Goal: Transaction & Acquisition: Purchase product/service

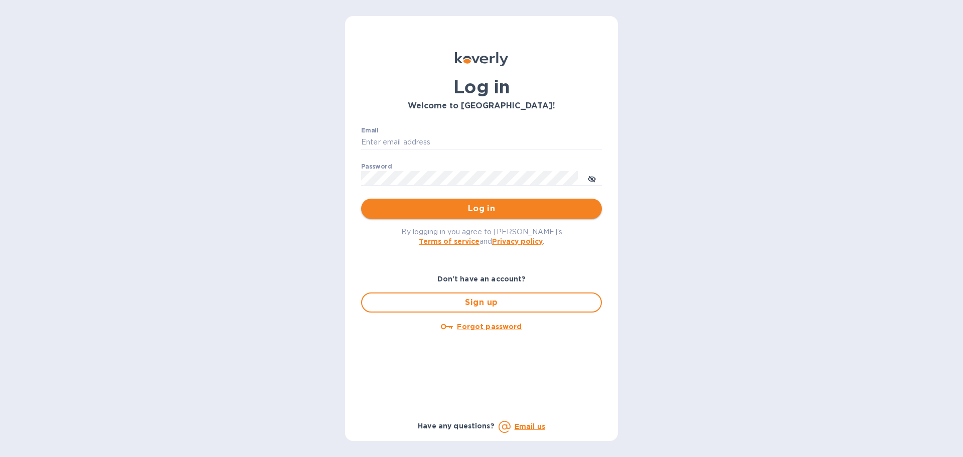
type input "[EMAIL_ADDRESS][DOMAIN_NAME]"
click at [475, 217] on button "Log in" at bounding box center [481, 209] width 241 height 20
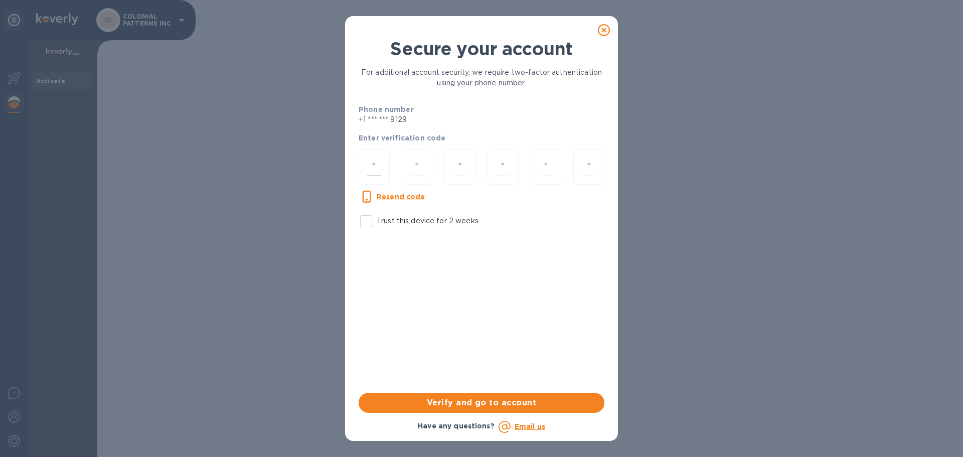
click at [384, 163] on div at bounding box center [374, 167] width 31 height 36
type input "1"
type input "5"
type input "7"
type input "2"
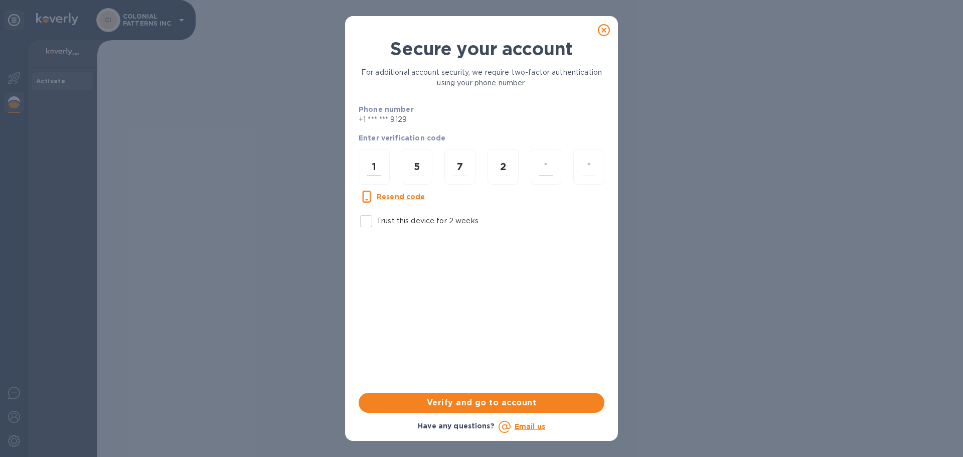
type input "7"
type input "9"
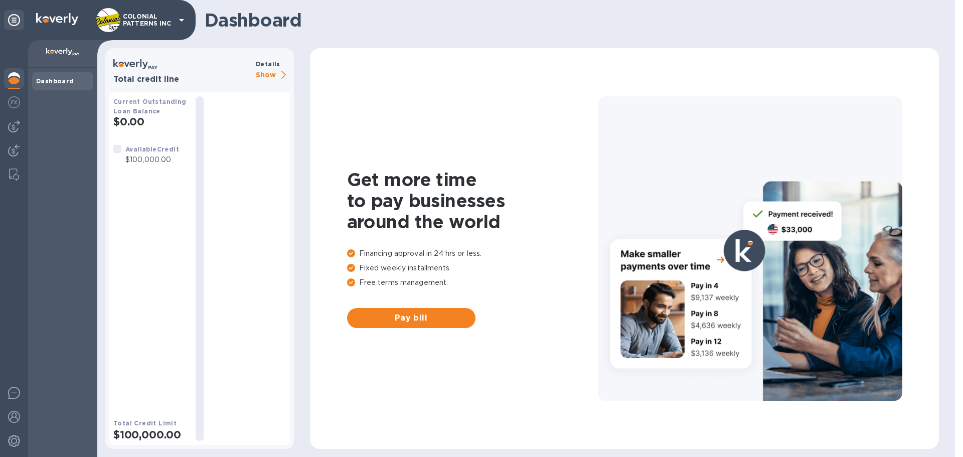
click at [42, 78] on b "Dashboard" at bounding box center [55, 81] width 38 height 8
click at [13, 125] on img at bounding box center [14, 126] width 12 height 12
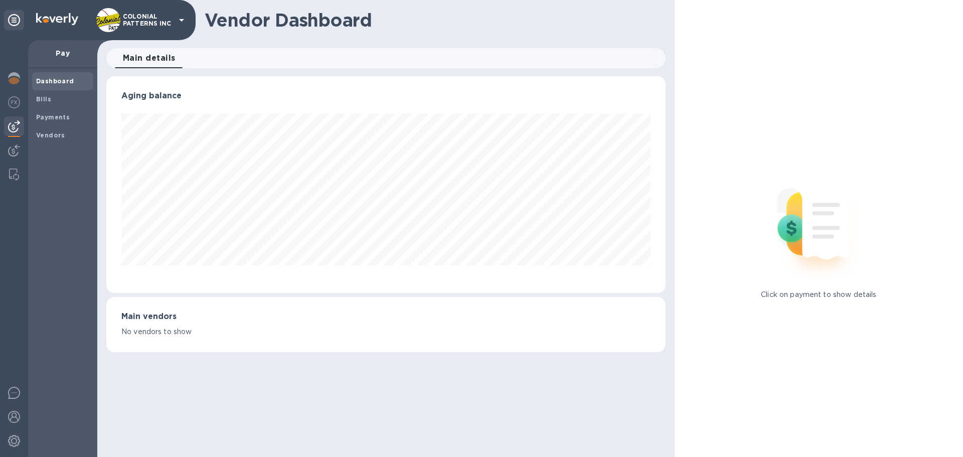
scroll to position [217, 559]
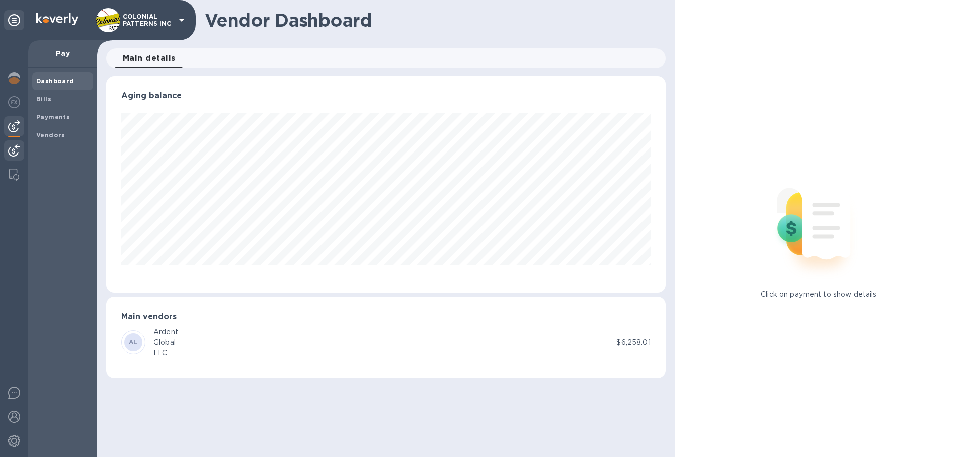
click at [14, 146] on img at bounding box center [14, 150] width 12 height 12
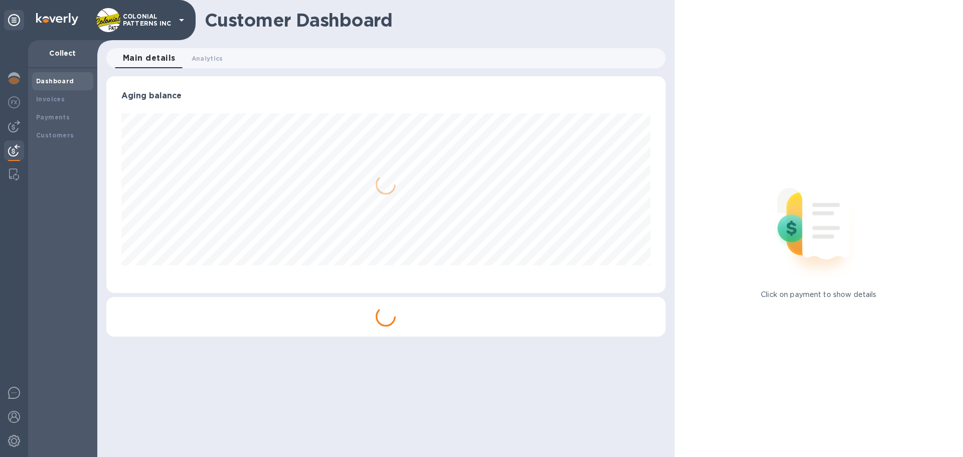
scroll to position [217, 559]
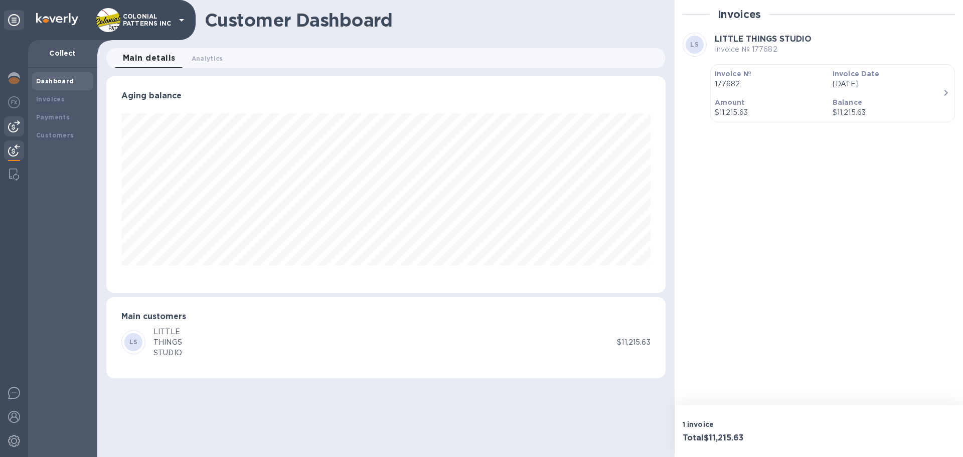
click at [14, 131] on img at bounding box center [14, 126] width 12 height 12
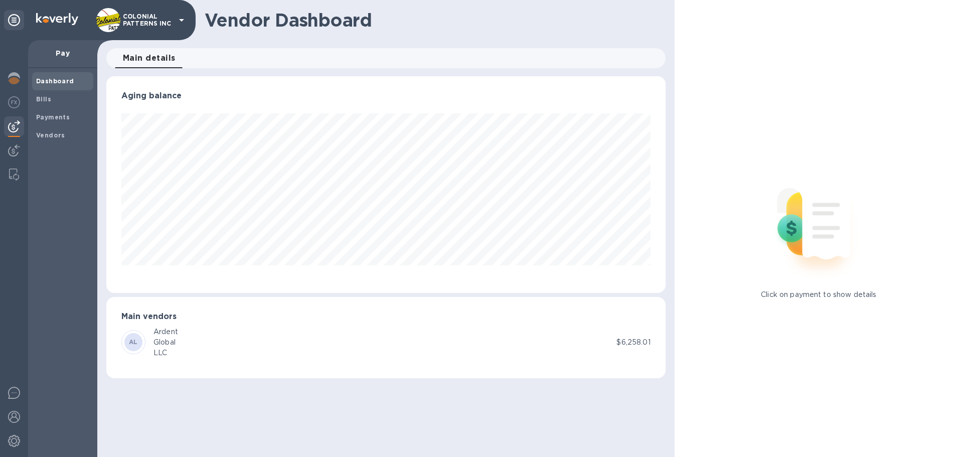
scroll to position [217, 559]
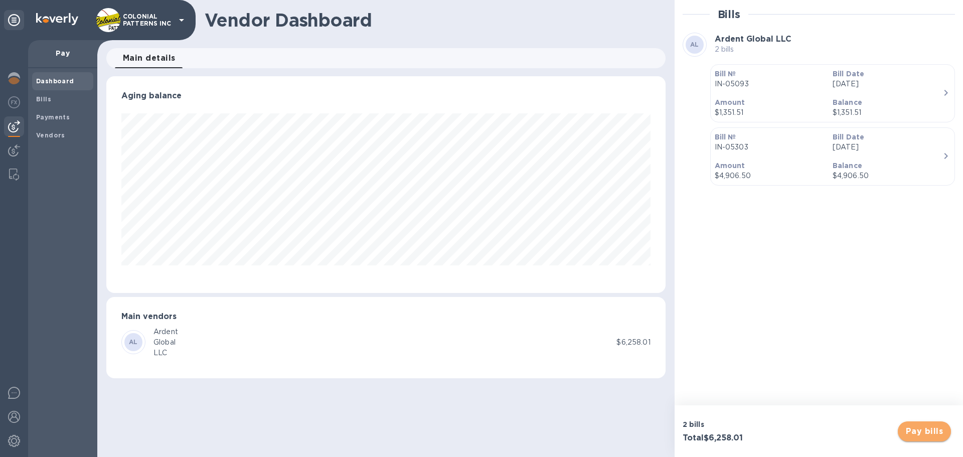
click at [922, 430] on span "Pay bills" at bounding box center [924, 431] width 37 height 12
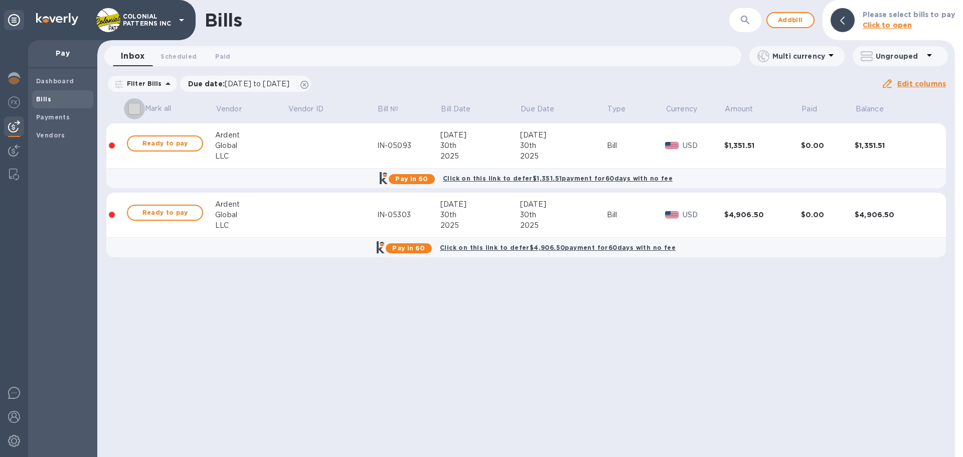
click at [130, 107] on input "Mark all" at bounding box center [134, 108] width 21 height 21
checkbox input "true"
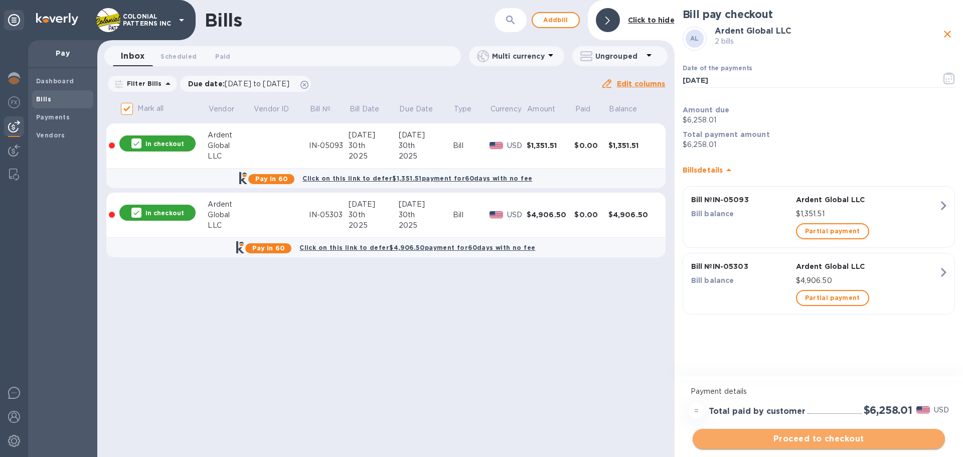
click at [828, 437] on span "Proceed to checkout" at bounding box center [819, 439] width 236 height 12
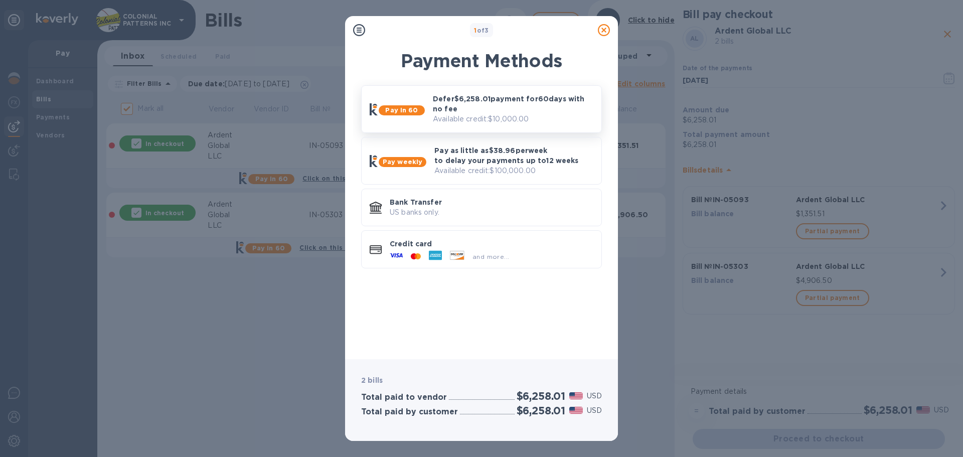
click at [414, 111] on b "Pay in 60" at bounding box center [401, 110] width 33 height 8
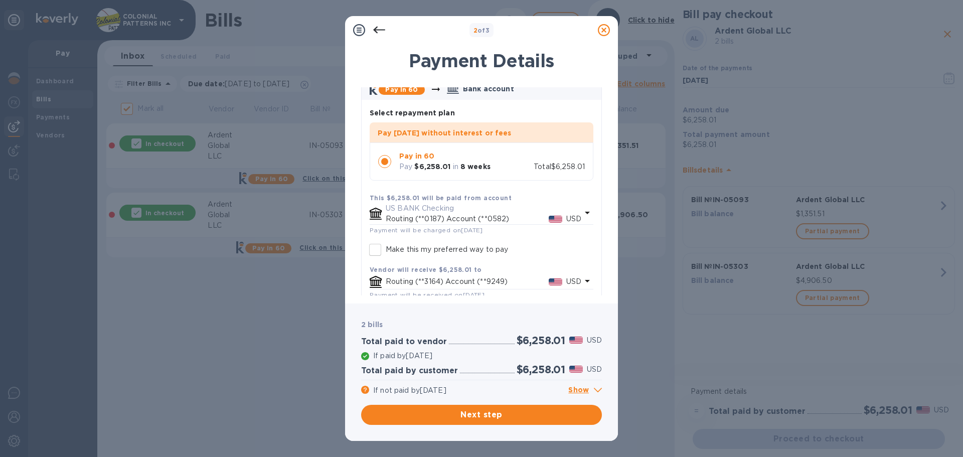
scroll to position [96, 0]
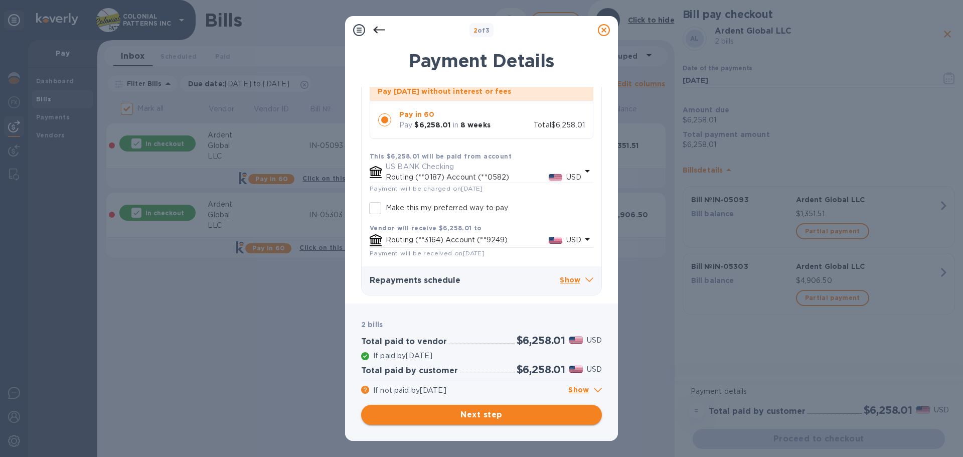
click at [479, 416] on span "Next step" at bounding box center [481, 415] width 225 height 12
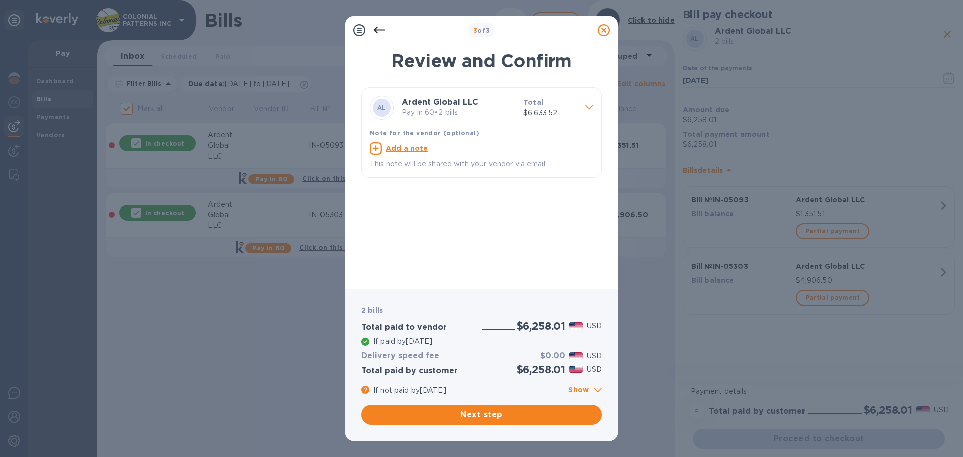
click at [599, 387] on span at bounding box center [598, 389] width 8 height 10
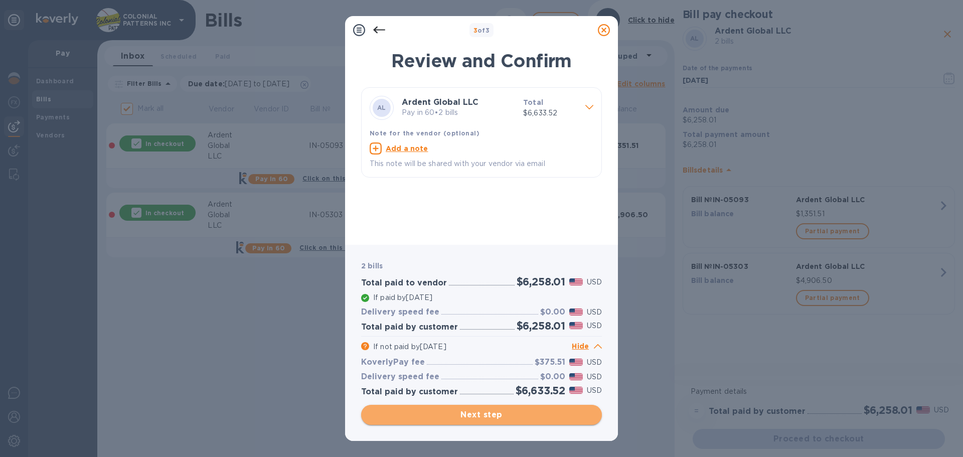
click at [482, 415] on span "Next step" at bounding box center [481, 415] width 225 height 12
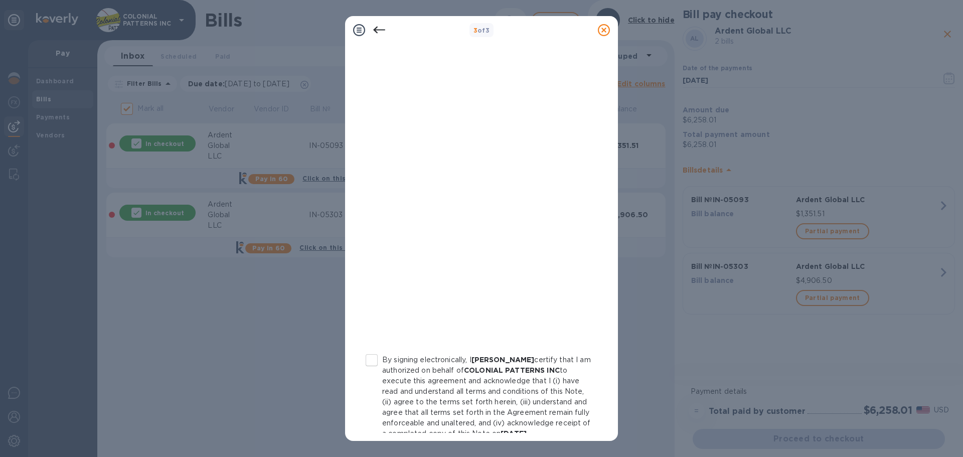
scroll to position [114, 0]
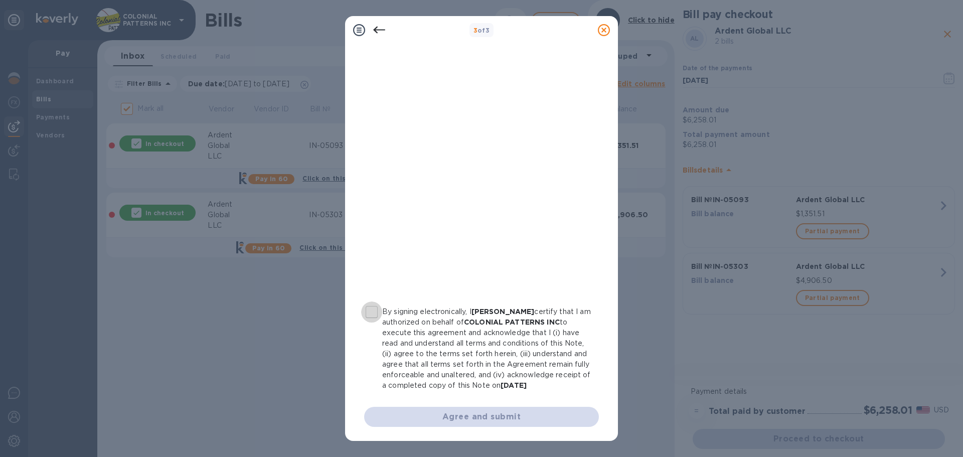
click at [373, 301] on input "By signing electronically, I CHRIS PRICE certify that I am authorized on behalf…" at bounding box center [371, 311] width 21 height 21
checkbox input "true"
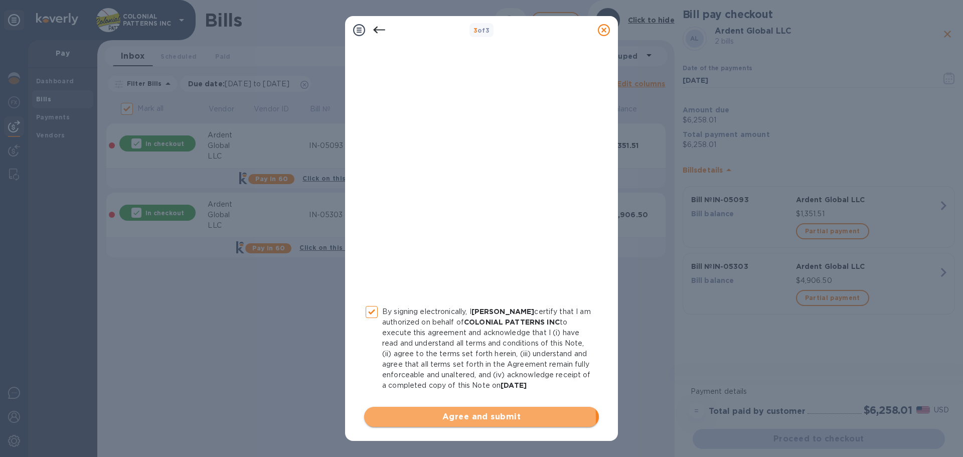
click at [479, 418] on span "Agree and submit" at bounding box center [481, 417] width 219 height 12
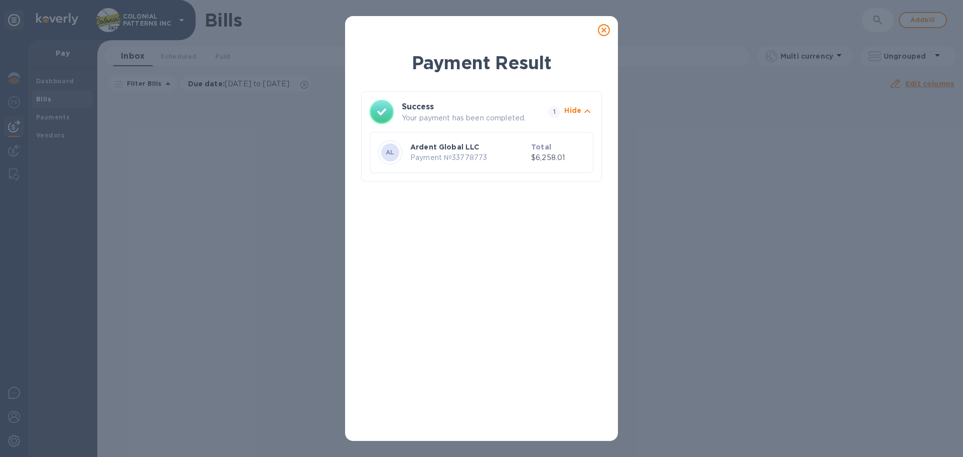
click at [602, 29] on icon at bounding box center [604, 30] width 12 height 12
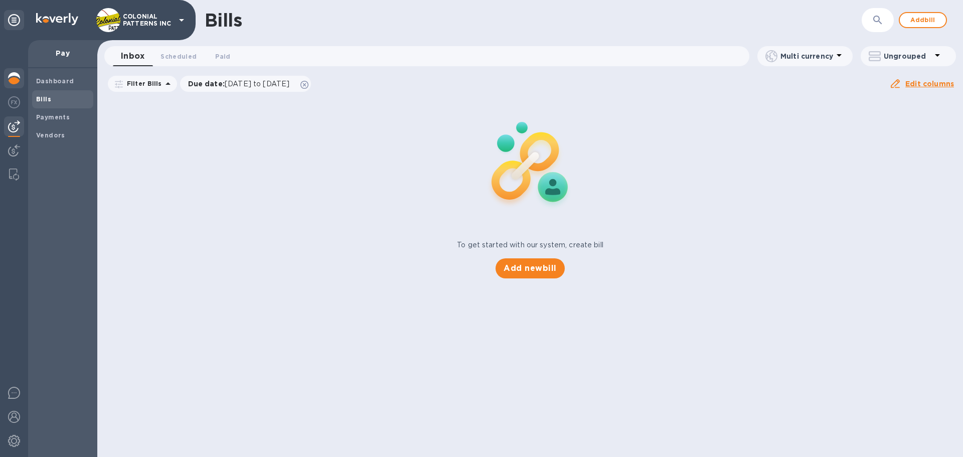
click at [17, 76] on img at bounding box center [14, 78] width 12 height 12
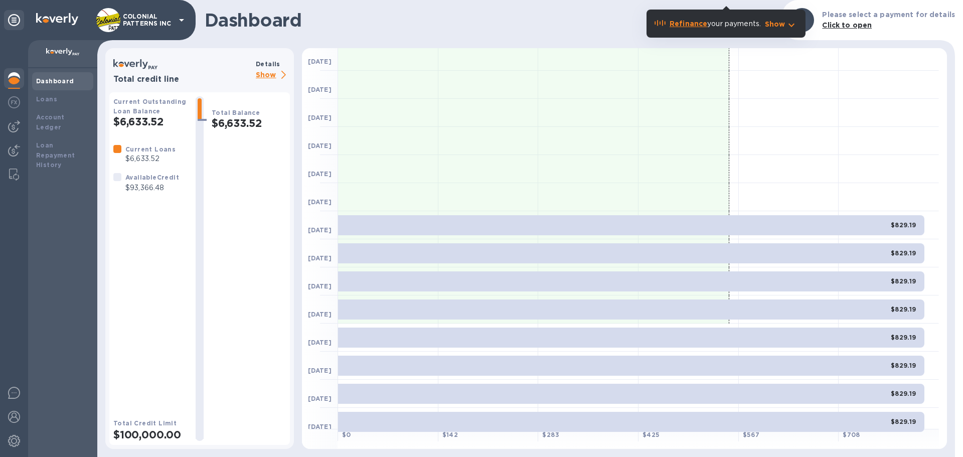
scroll to position [125, 0]
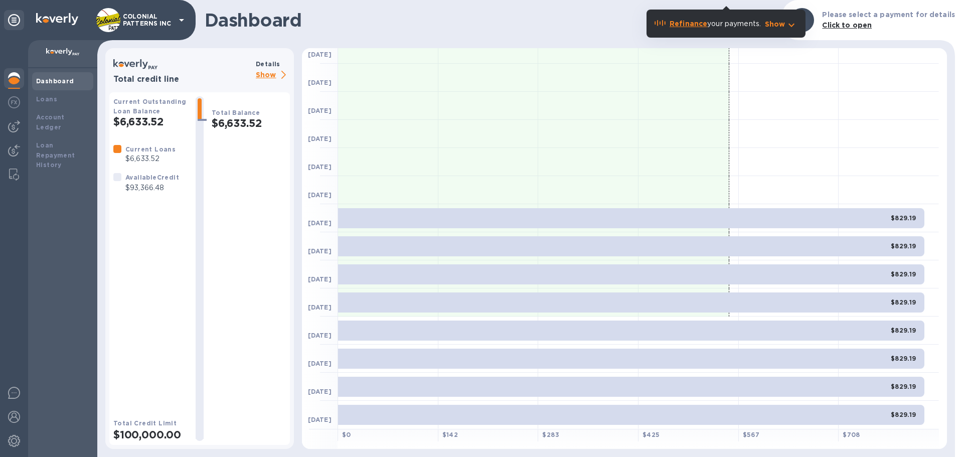
click at [592, 32] on div "Dashboard Make a payment Please select a payment for details Click to open" at bounding box center [526, 20] width 858 height 40
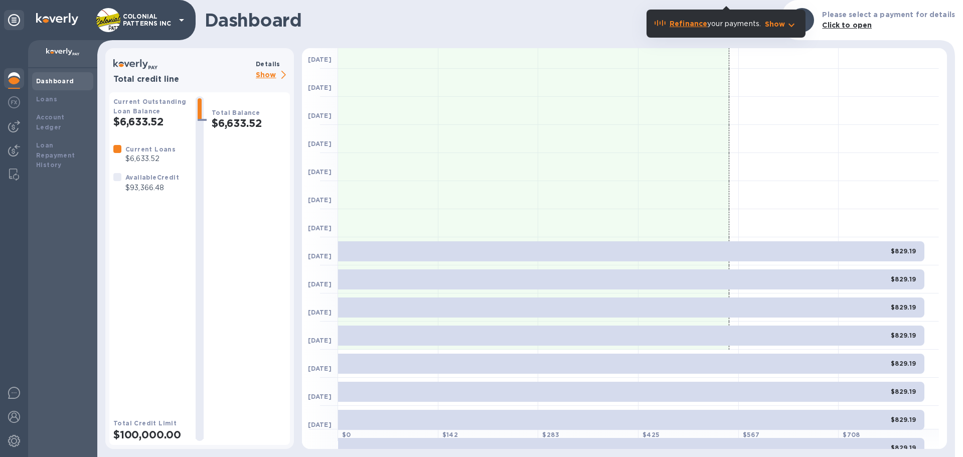
scroll to position [75, 0]
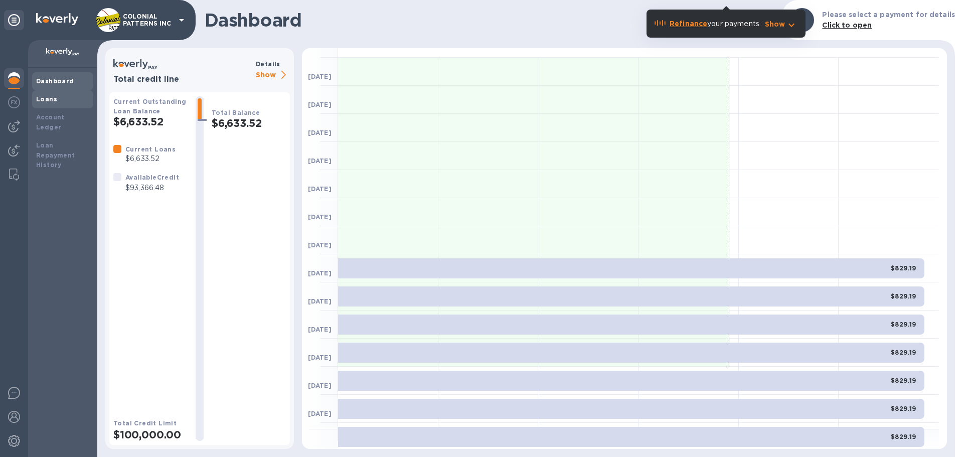
click at [56, 98] on div "Loans" at bounding box center [62, 99] width 53 height 10
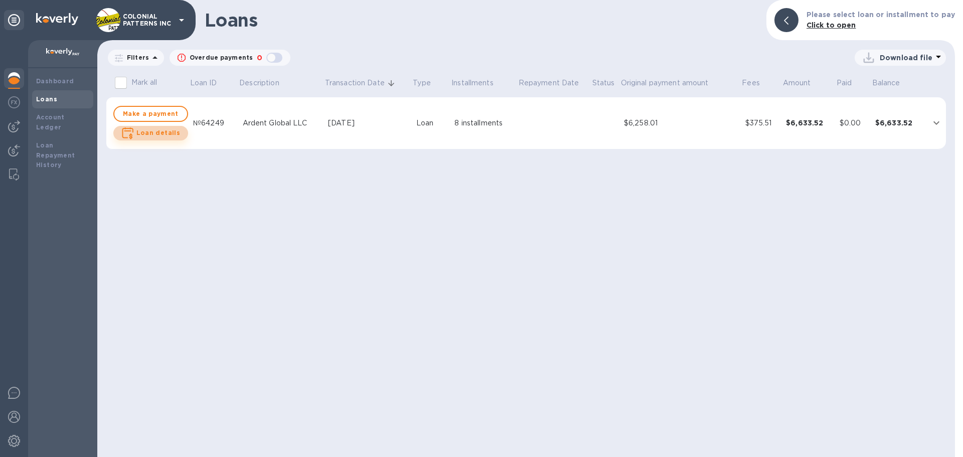
click at [152, 134] on b "Loan details" at bounding box center [158, 133] width 44 height 8
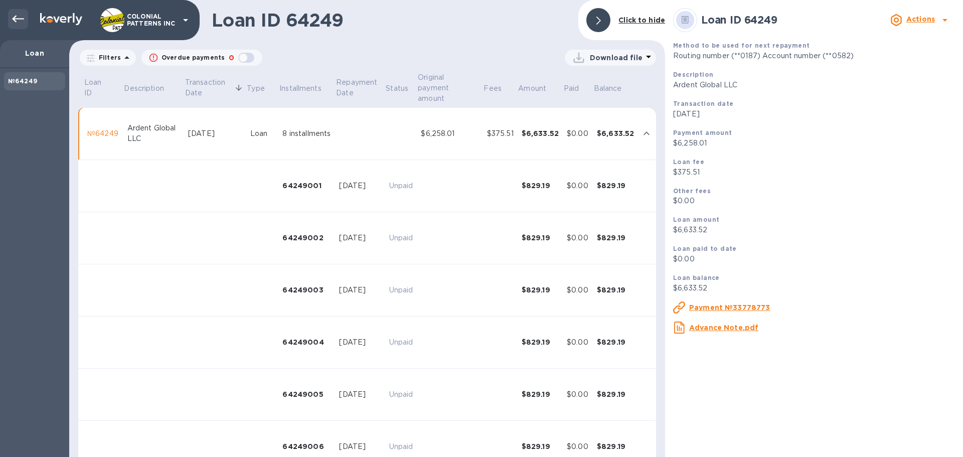
click at [12, 19] on div at bounding box center [18, 19] width 20 height 20
click at [237, 56] on div "button" at bounding box center [246, 58] width 20 height 14
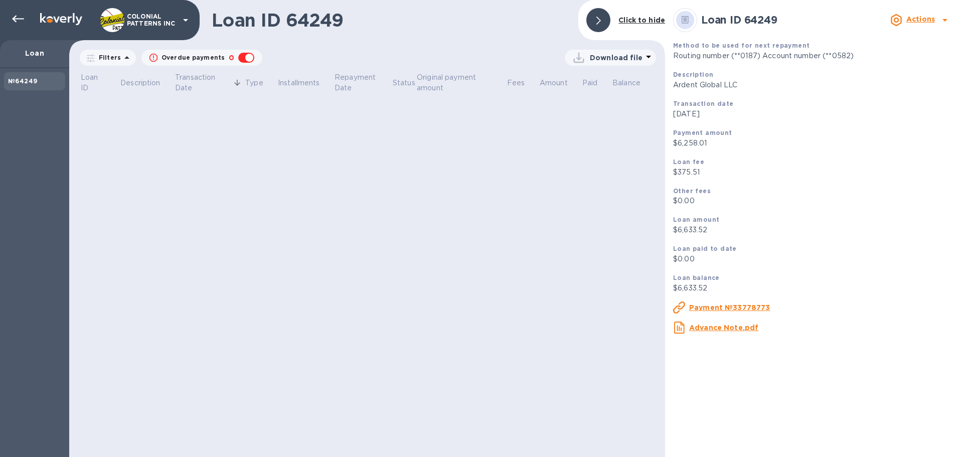
click at [243, 58] on div "button" at bounding box center [246, 58] width 20 height 14
checkbox input "false"
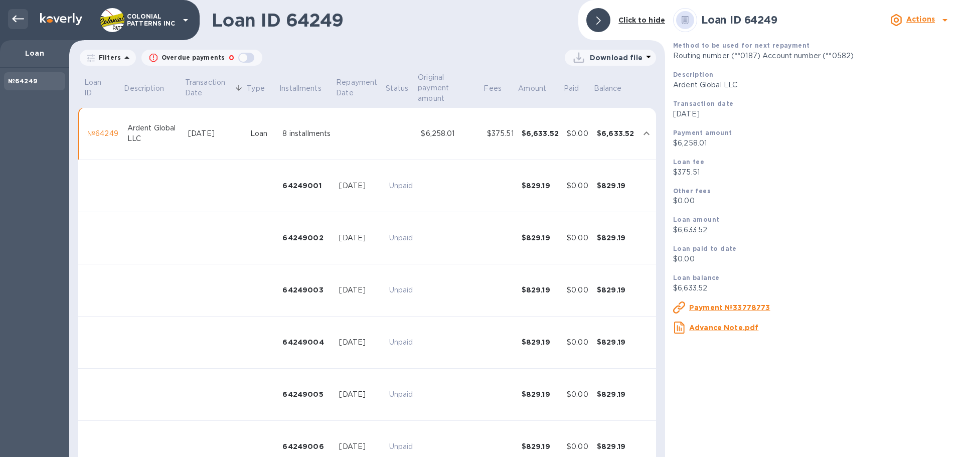
click at [13, 15] on icon at bounding box center [18, 19] width 12 height 12
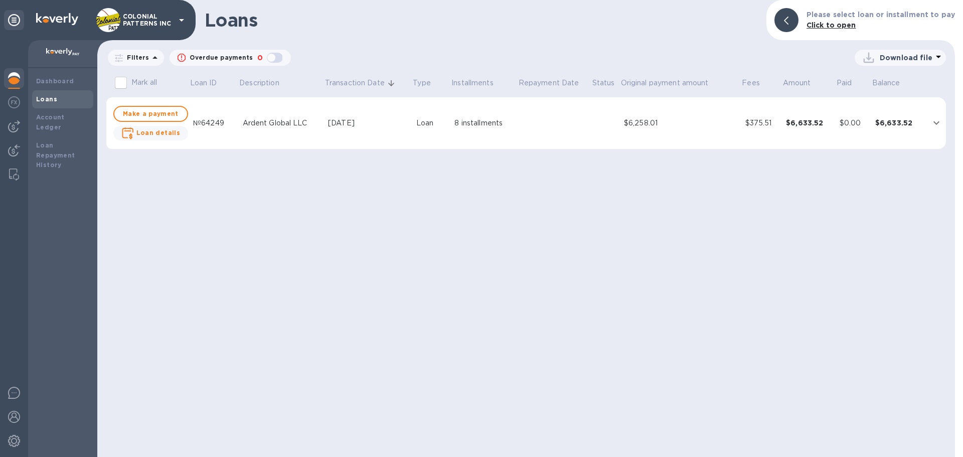
click at [937, 124] on icon "expand row" at bounding box center [936, 123] width 6 height 4
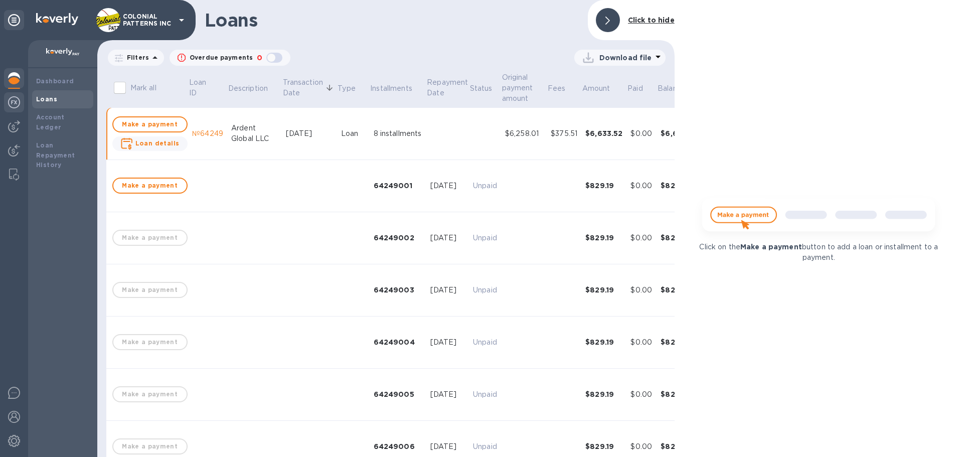
click at [13, 99] on img at bounding box center [14, 102] width 12 height 12
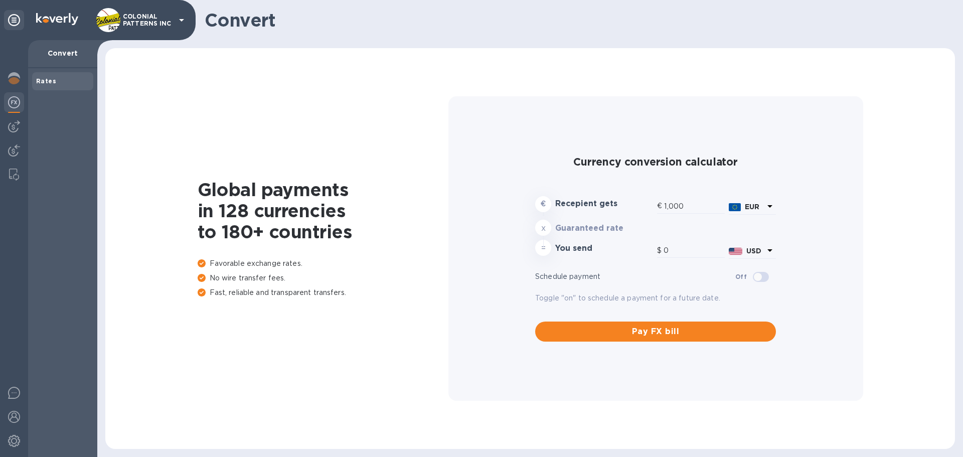
type input "1,173.65"
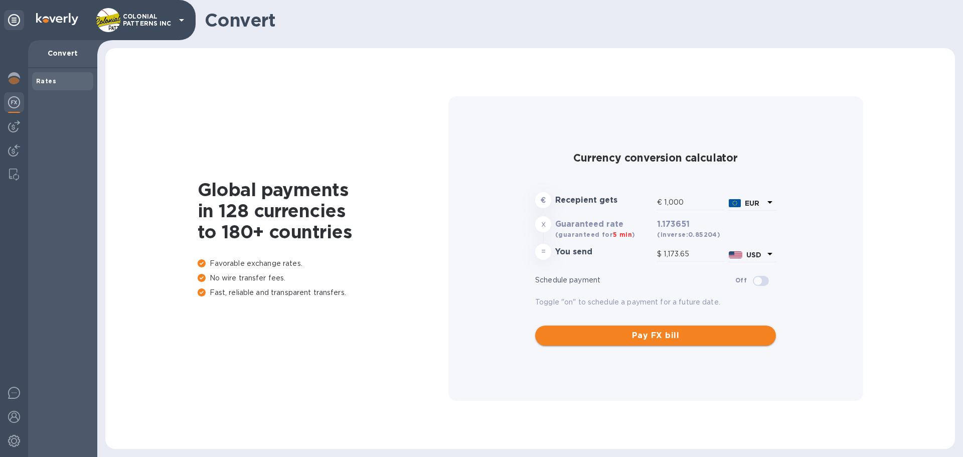
click at [645, 330] on span "Pay FX bill" at bounding box center [655, 336] width 225 height 12
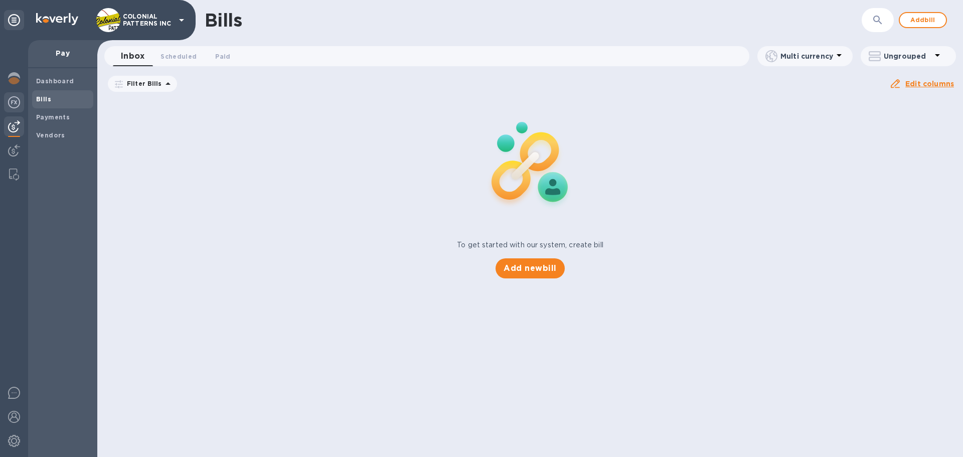
click at [11, 102] on img at bounding box center [14, 102] width 12 height 12
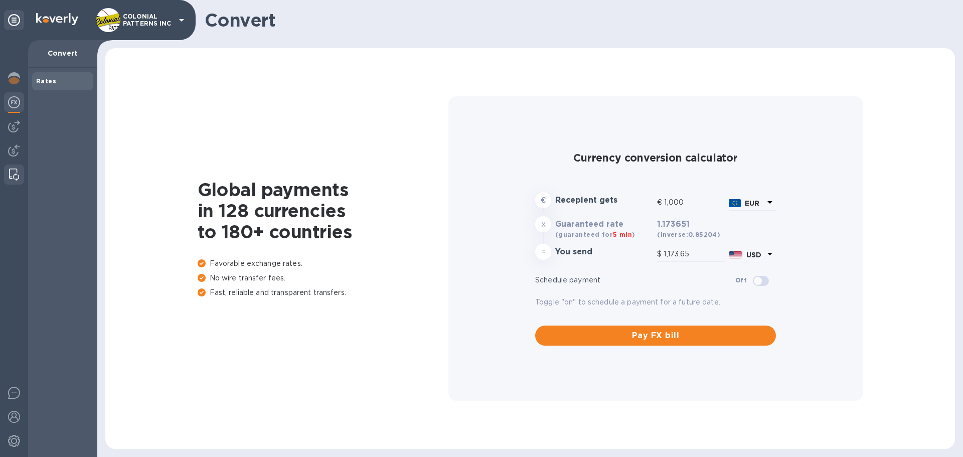
click at [10, 171] on img at bounding box center [14, 175] width 10 height 12
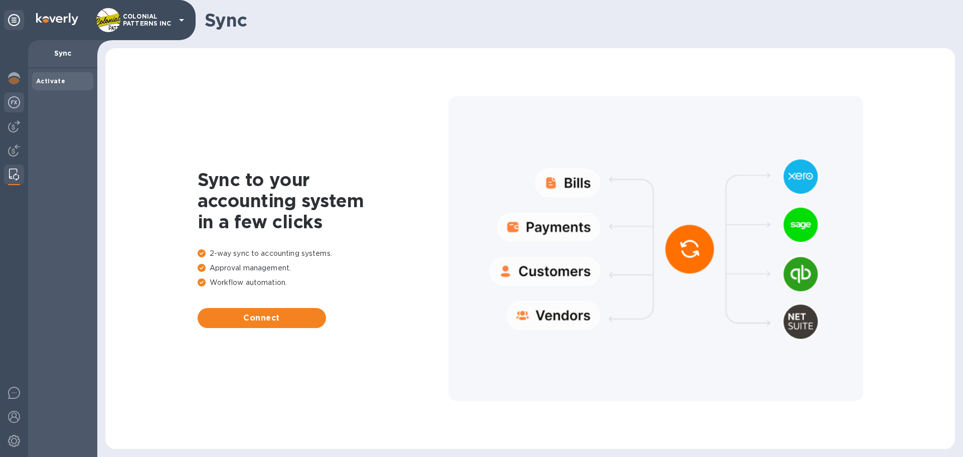
click at [17, 101] on img at bounding box center [14, 102] width 12 height 12
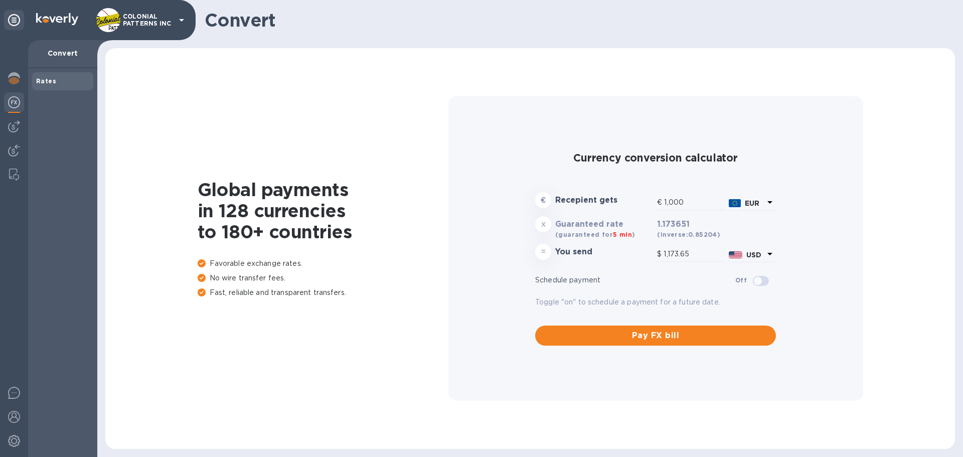
click at [768, 200] on icon at bounding box center [770, 202] width 12 height 12
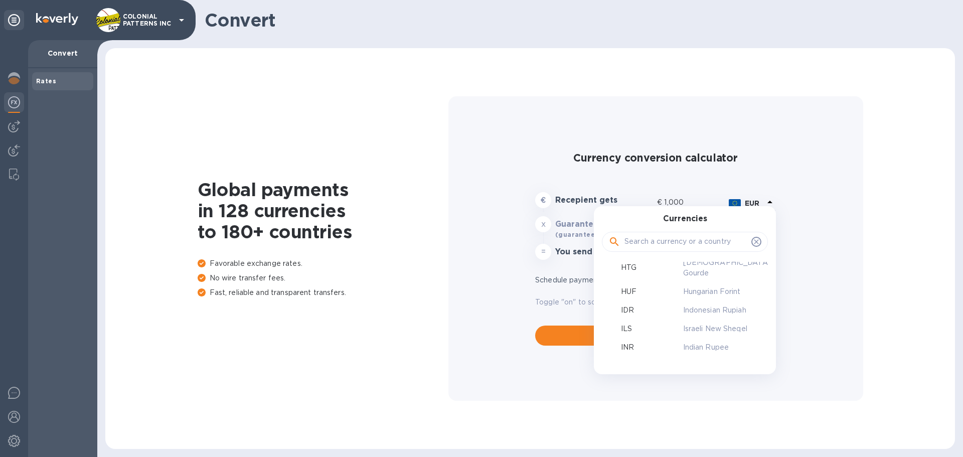
scroll to position [1103, 0]
click at [635, 336] on div "INR" at bounding box center [640, 343] width 81 height 15
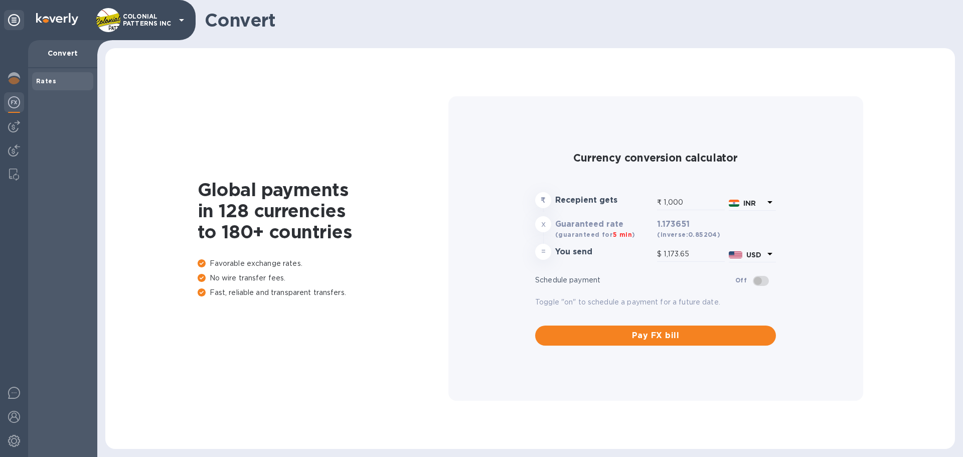
type input "11.57"
drag, startPoint x: 691, startPoint y: 254, endPoint x: 599, endPoint y: 254, distance: 92.3
click at [599, 254] on div "= You send $ 11.57 USD" at bounding box center [655, 254] width 245 height 24
type input "86.44"
click at [771, 208] on icon at bounding box center [770, 202] width 12 height 12
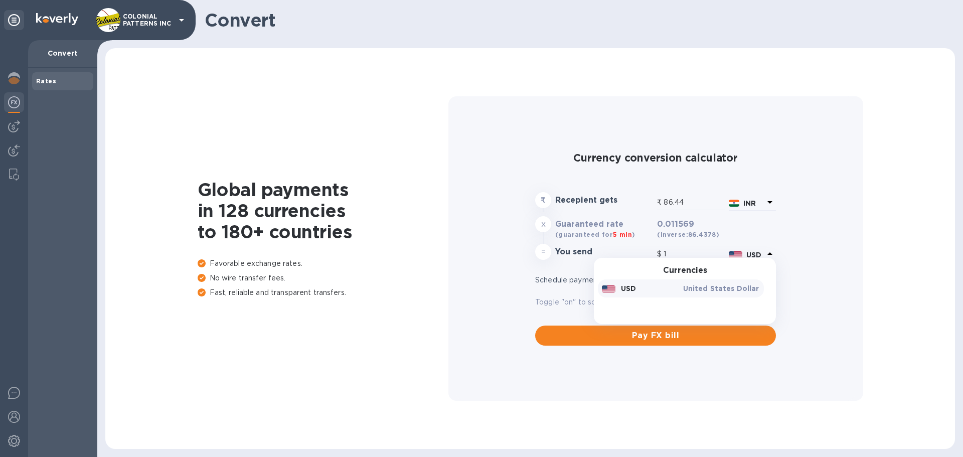
click at [821, 245] on div "Currency conversion calculator ₹ Recepient gets ₹ 86.44 INR x Guaranteed rate (…" at bounding box center [655, 248] width 399 height 304
click at [769, 199] on icon at bounding box center [770, 202] width 12 height 12
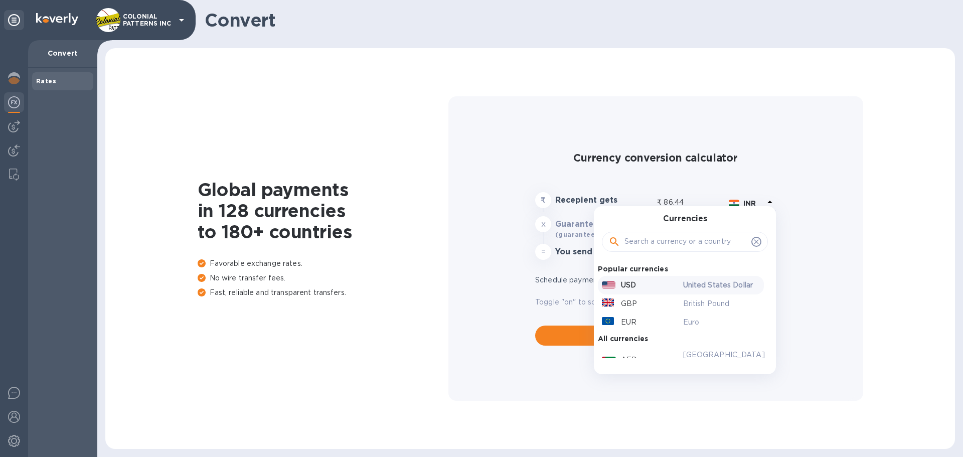
click at [622, 288] on p "USD" at bounding box center [628, 285] width 15 height 11
type input "86.44"
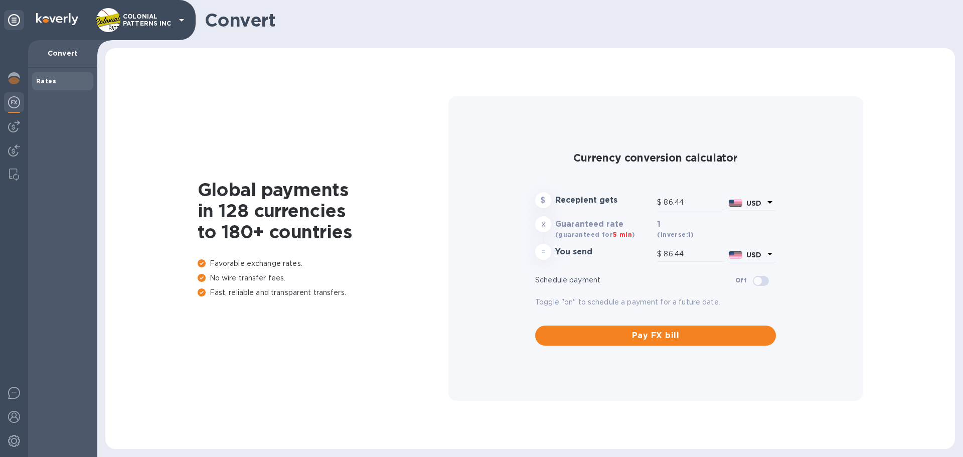
click at [768, 208] on icon at bounding box center [770, 202] width 12 height 12
click at [616, 255] on h3 "You send" at bounding box center [604, 252] width 98 height 10
click at [755, 206] on b "USD" at bounding box center [753, 203] width 15 height 8
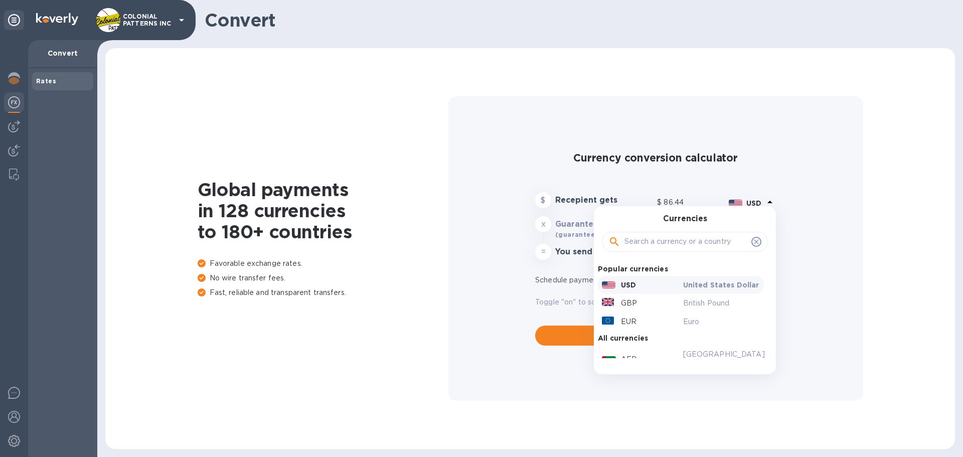
click at [666, 240] on input "text" at bounding box center [685, 241] width 123 height 15
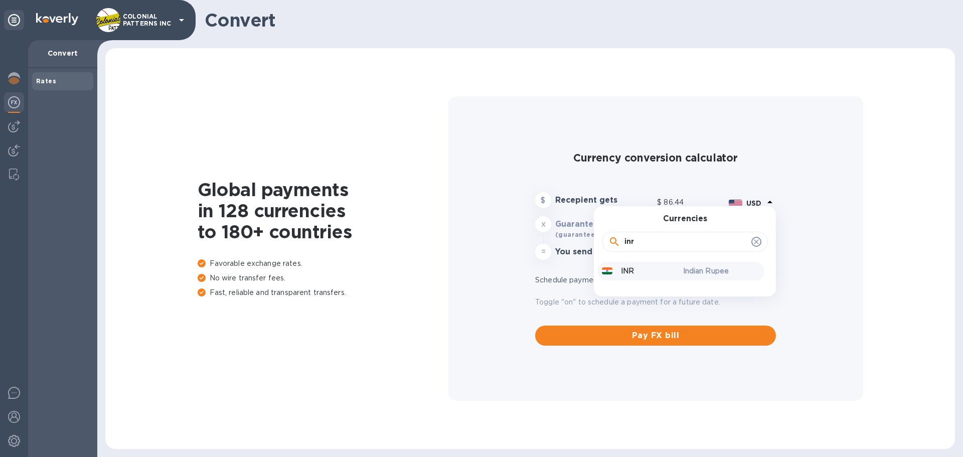
type input "inr"
click at [634, 267] on div "INR" at bounding box center [640, 271] width 81 height 15
type input "1"
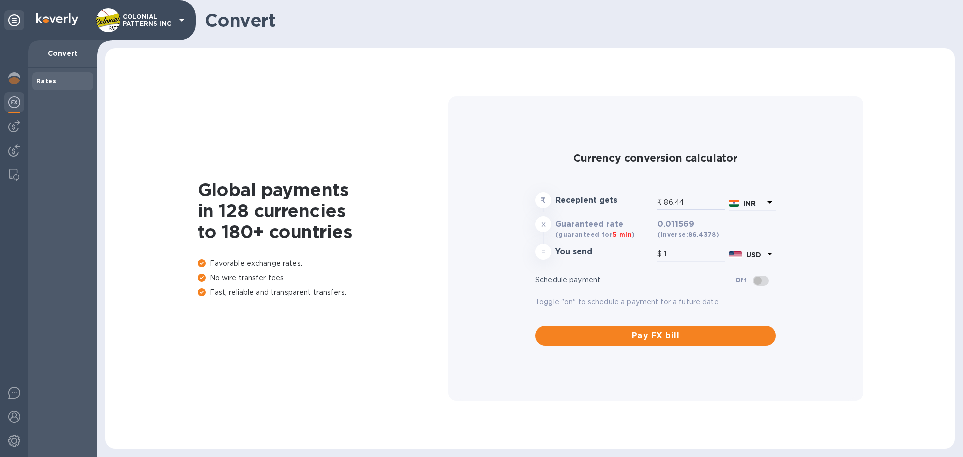
drag, startPoint x: 699, startPoint y: 204, endPoint x: 546, endPoint y: 182, distance: 155.0
click at [546, 182] on div "Currency conversion calculator ₹ Recepient gets ₹ 86.44 INR x Guaranteed rate (…" at bounding box center [655, 248] width 249 height 202
type input "9"
type input "0.1"
type input "90"
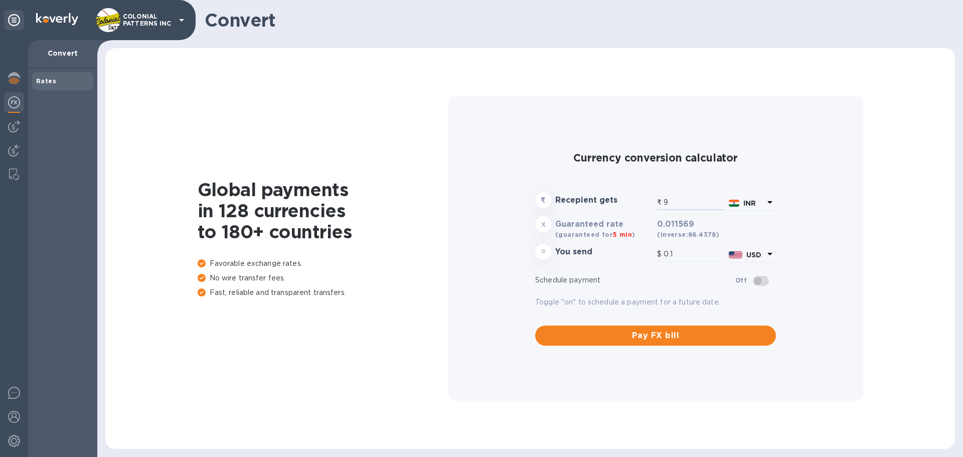
type input "1.04"
type input "900"
type input "10.41"
type input "9,000"
type input "104.12"
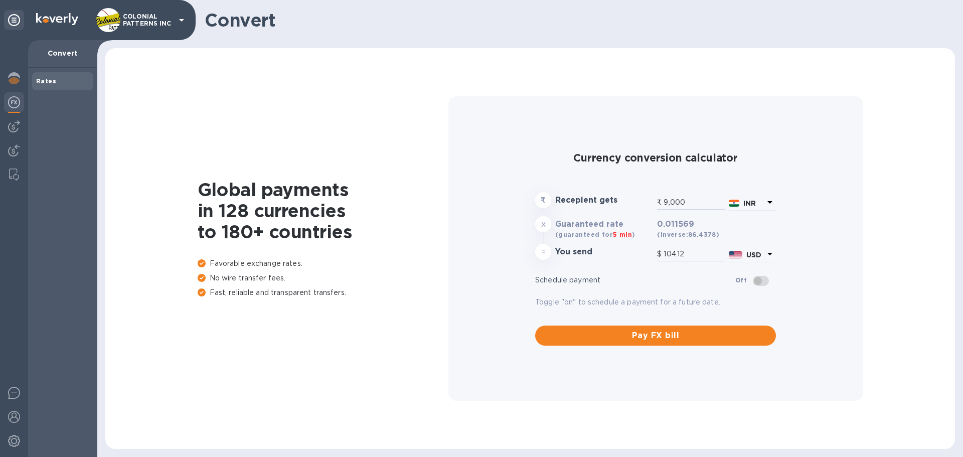
type input "90,000"
type input "1,041.21"
type input "900,000"
type input "10,412.1"
drag, startPoint x: 704, startPoint y: 202, endPoint x: 540, endPoint y: 194, distance: 164.2
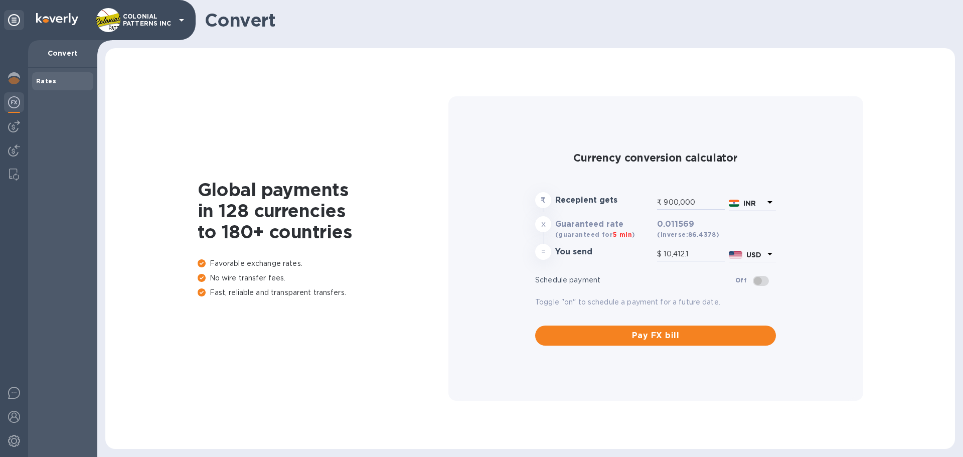
click at [540, 194] on div "₹ Recepient gets ₹ 900,000 INR" at bounding box center [655, 202] width 245 height 24
type input "1"
type input "0.01"
type input "15"
type input "0.17"
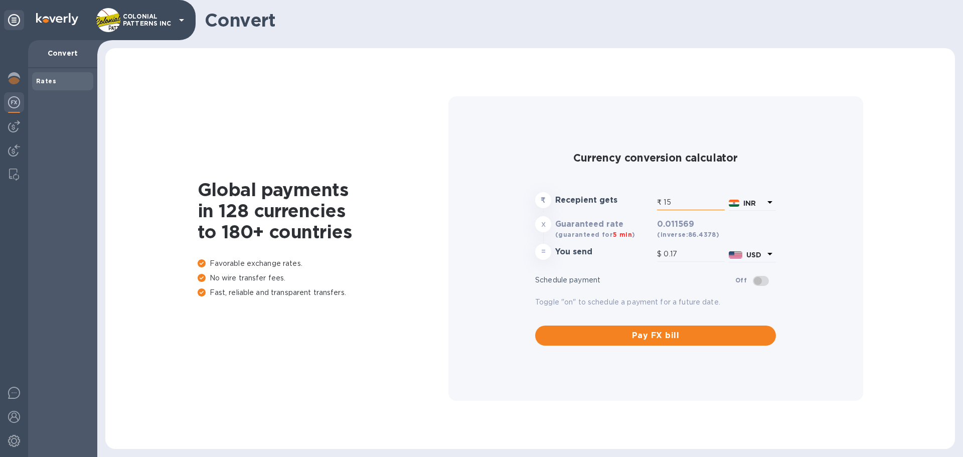
type input "150"
type input "1.74"
type input "1,500"
type input "17.35"
type input "15,000"
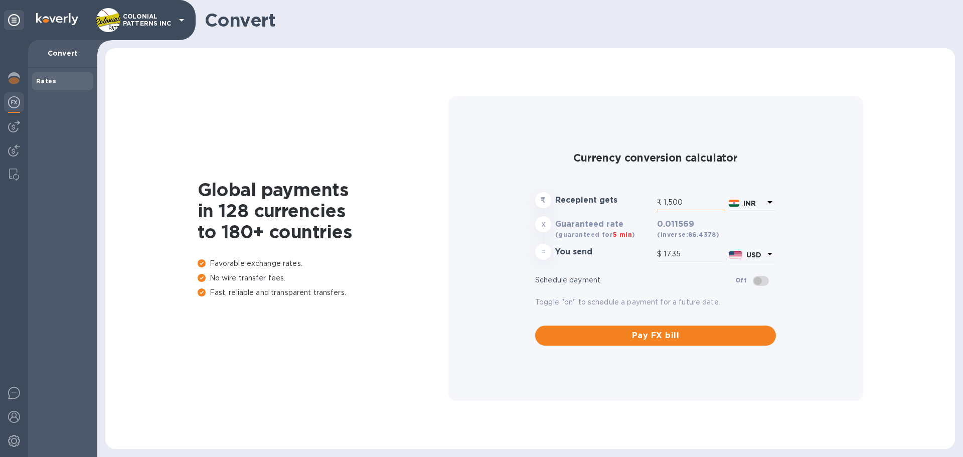
type input "173.54"
type input "150,000"
type input "1,735.35"
type input "1,500,000"
type input "17,353.5"
